Goal: Find specific page/section: Find specific page/section

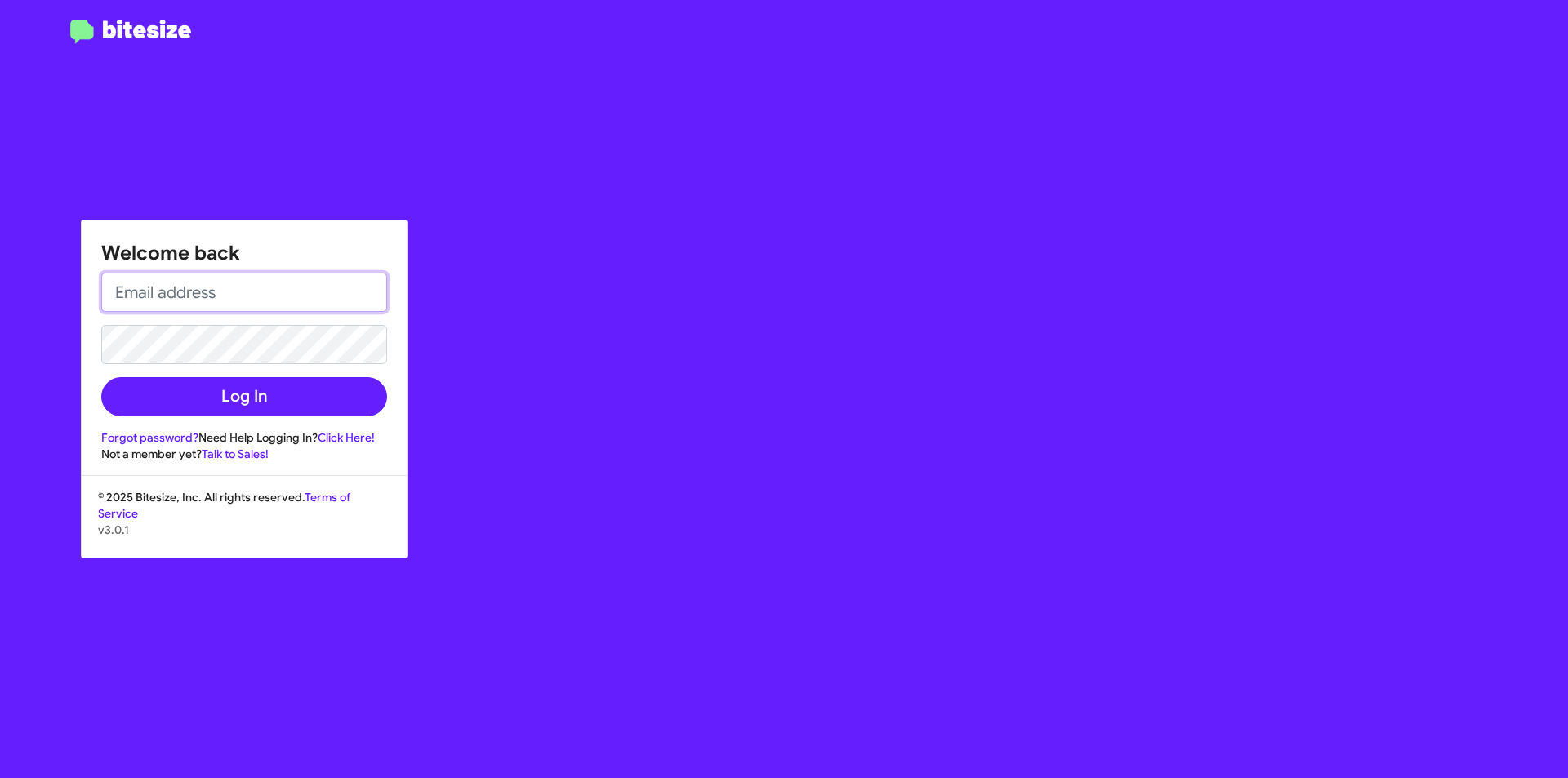
click at [309, 303] on input "email" at bounding box center [244, 292] width 286 height 39
type input "[PERSON_NAME][EMAIL_ADDRESS][PERSON_NAME][DOMAIN_NAME]"
click at [101, 378] on button "Log In" at bounding box center [244, 397] width 286 height 39
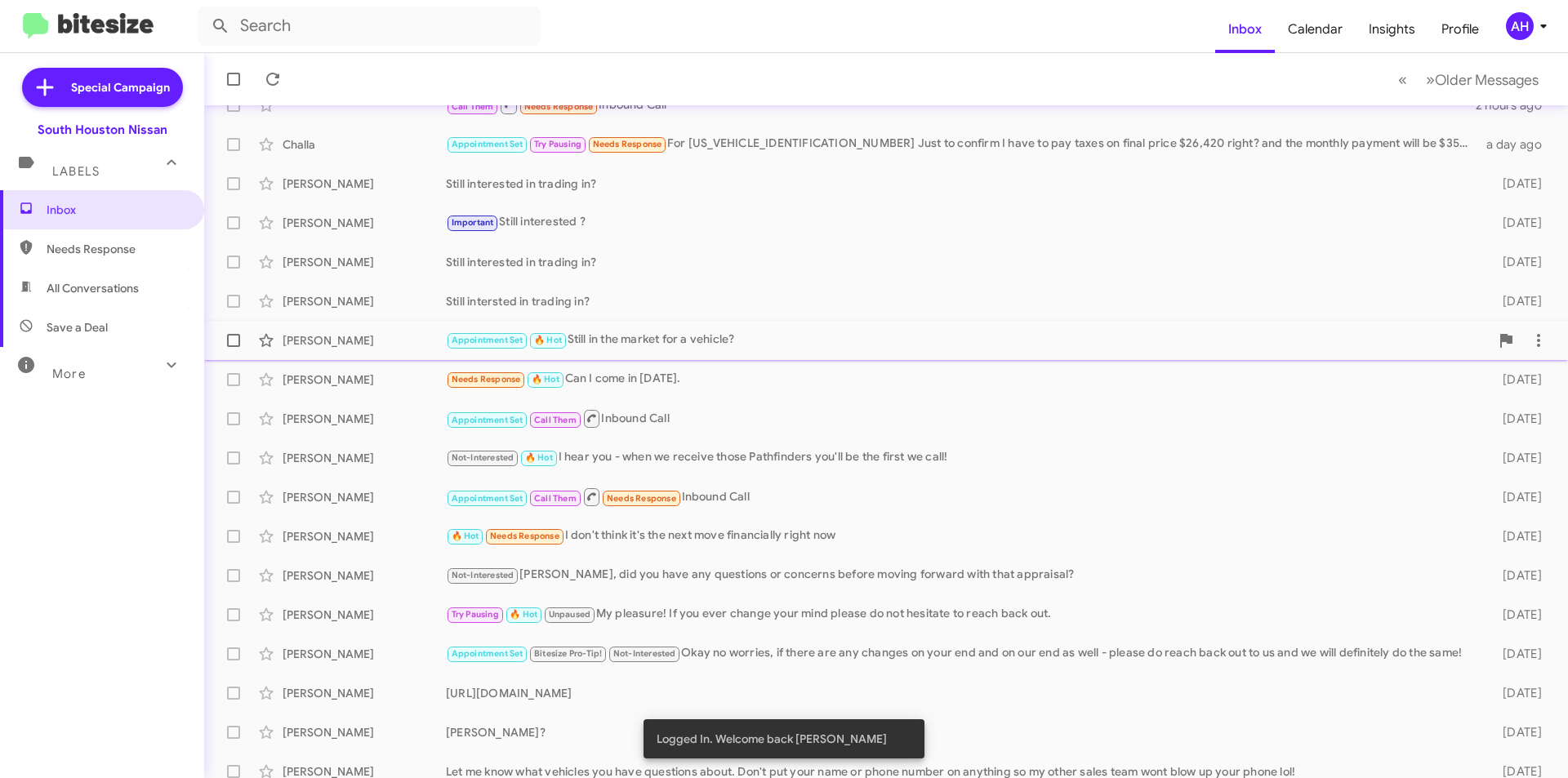
scroll to position [170, 0]
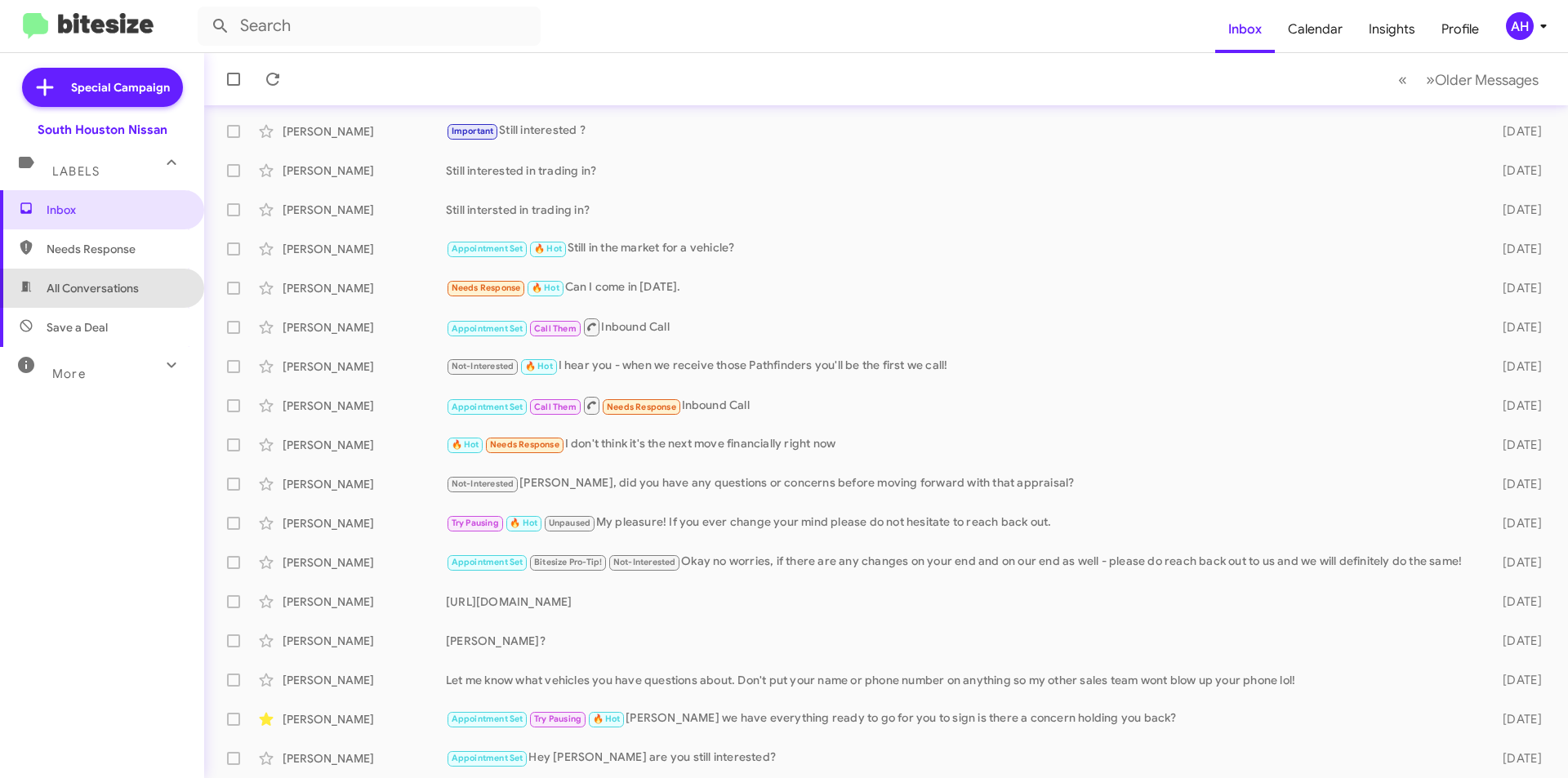
click at [172, 302] on span "All Conversations" at bounding box center [102, 288] width 205 height 39
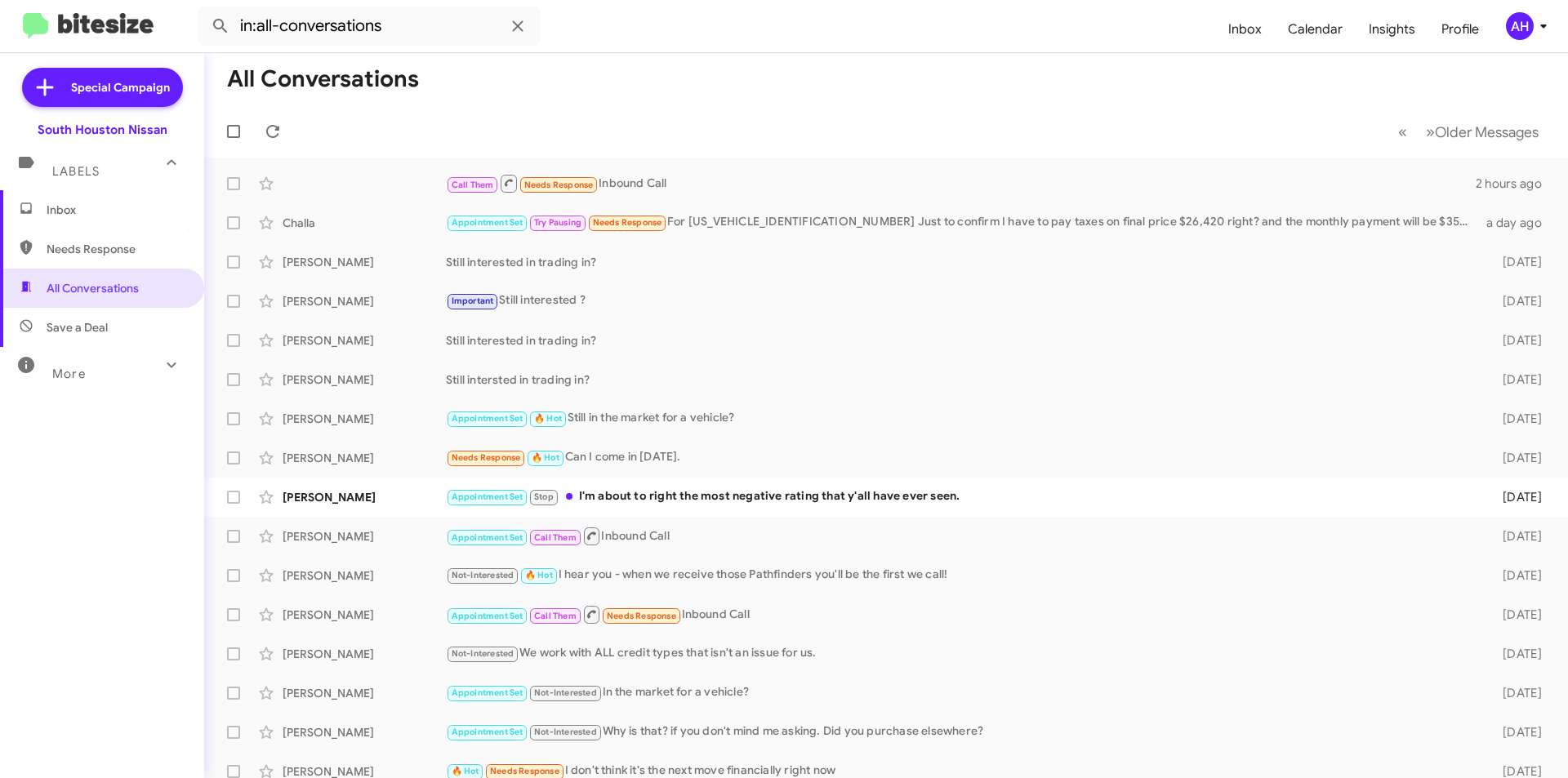
click at [131, 336] on span "Save a Deal" at bounding box center [102, 327] width 205 height 39
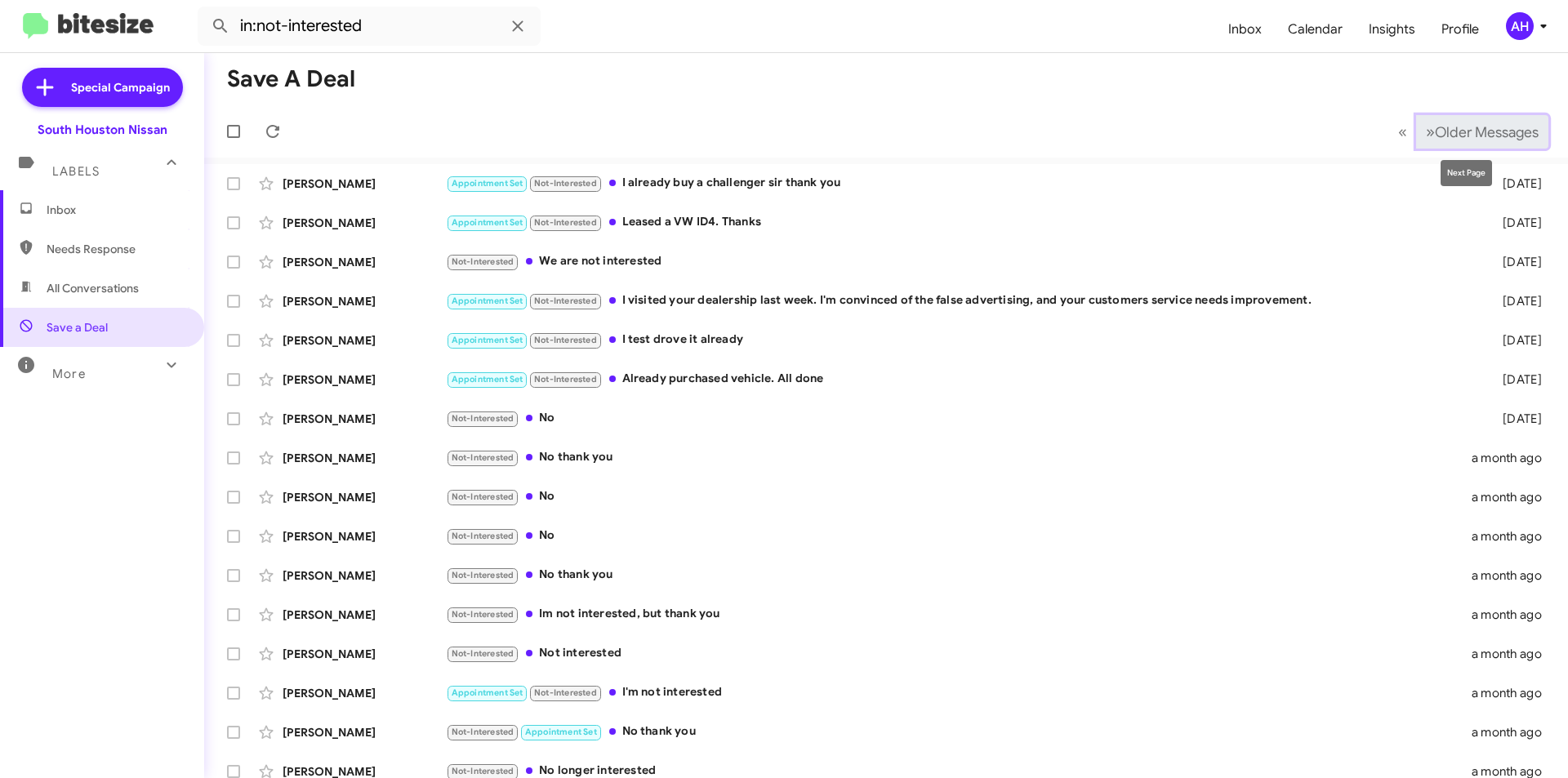
click at [1446, 143] on button "» Next Older Messages" at bounding box center [1482, 131] width 132 height 33
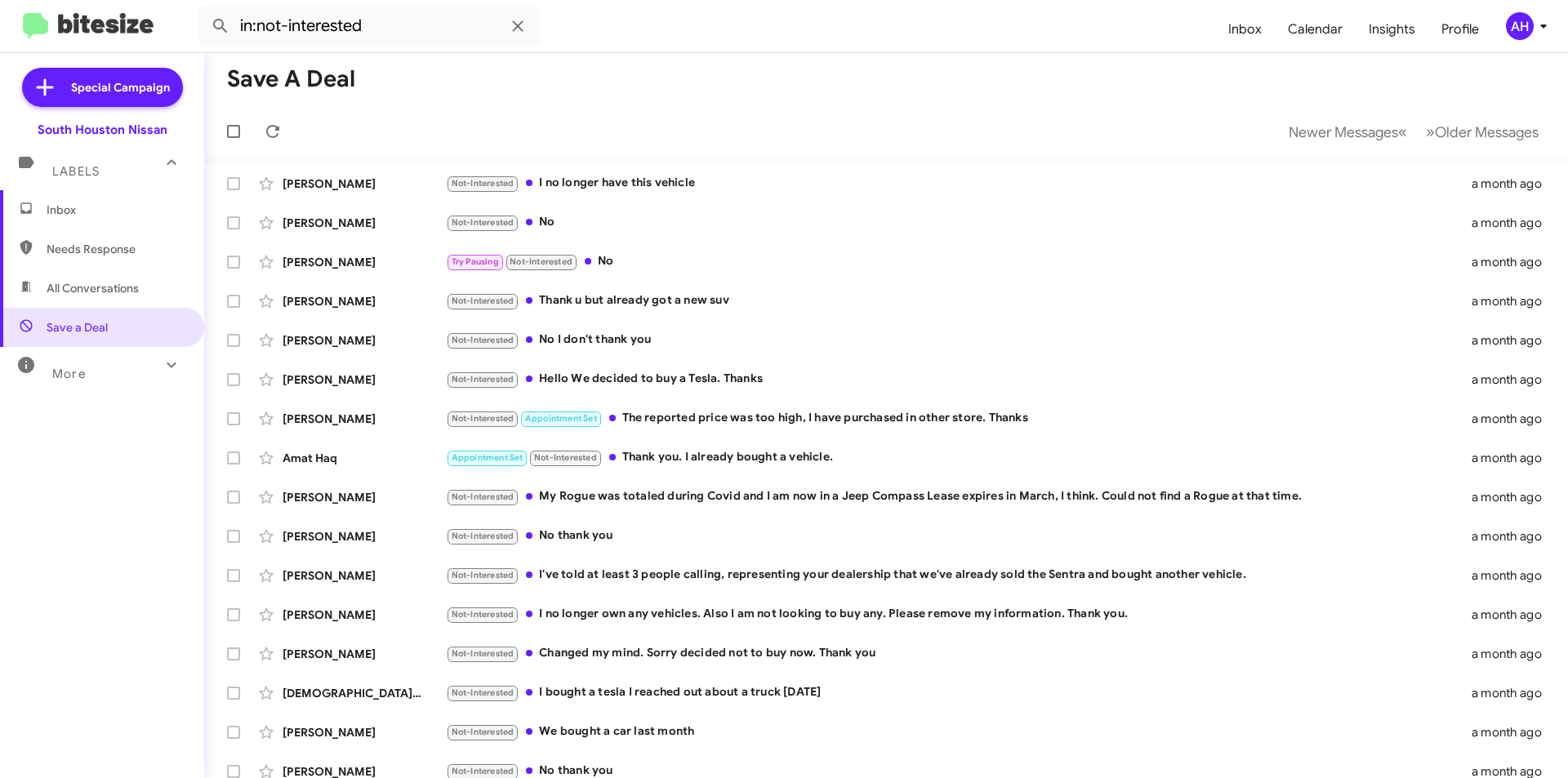
click at [85, 235] on span "Needs Response" at bounding box center [102, 249] width 205 height 39
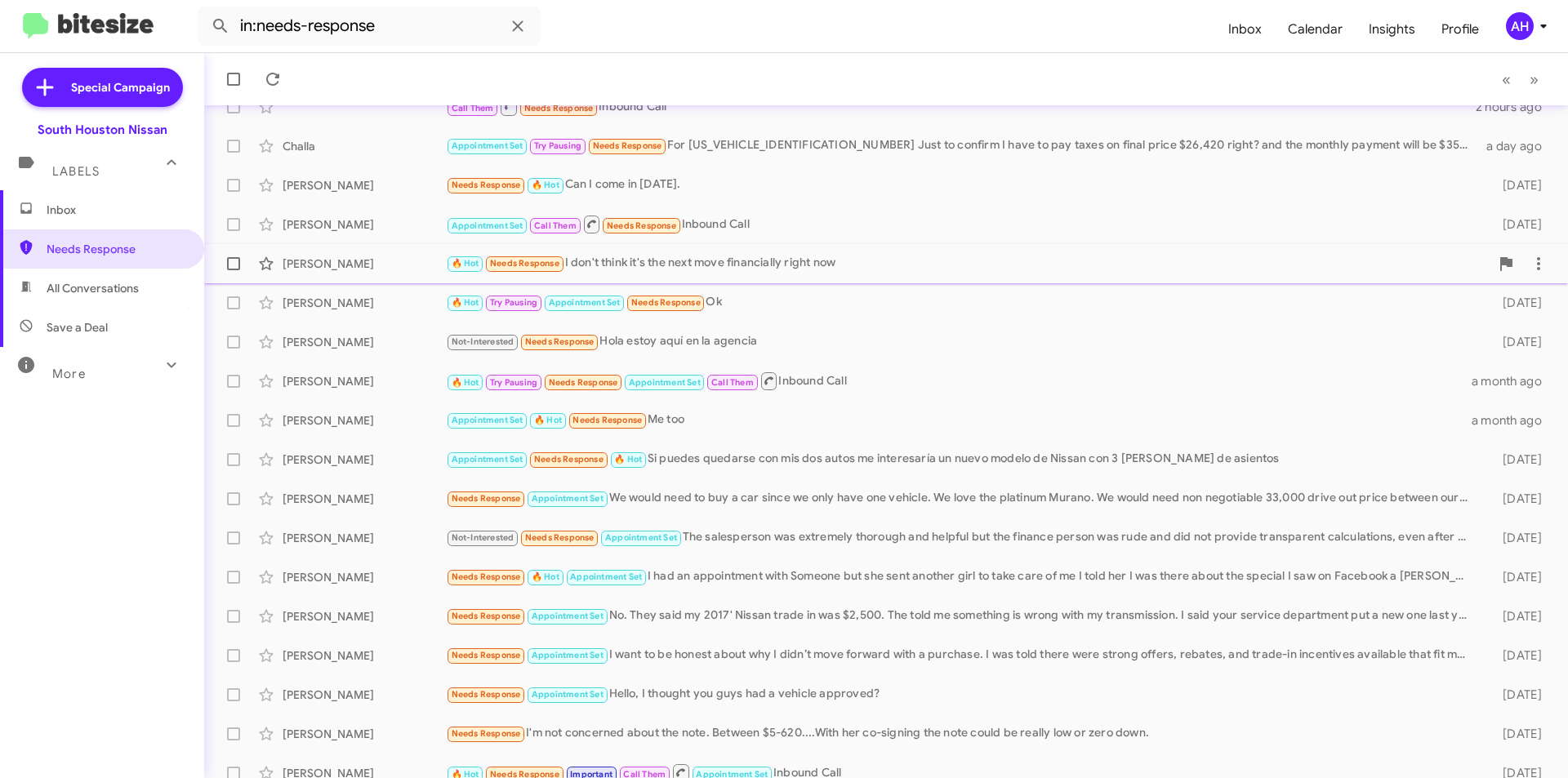
scroll to position [131, 0]
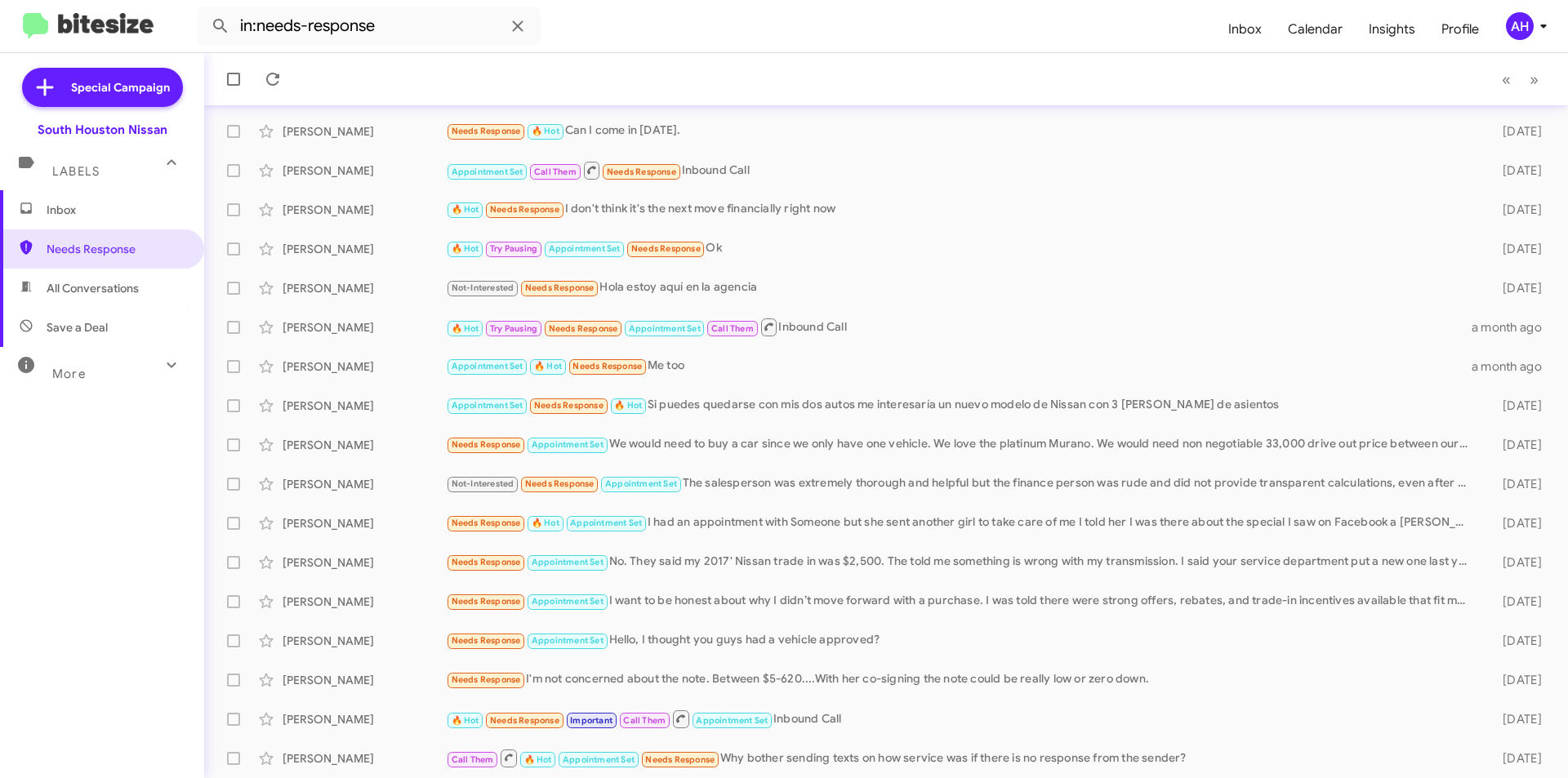
click at [163, 302] on span "All Conversations" at bounding box center [102, 288] width 205 height 39
type input "in:all-conversations"
